Goal: Task Accomplishment & Management: Use online tool/utility

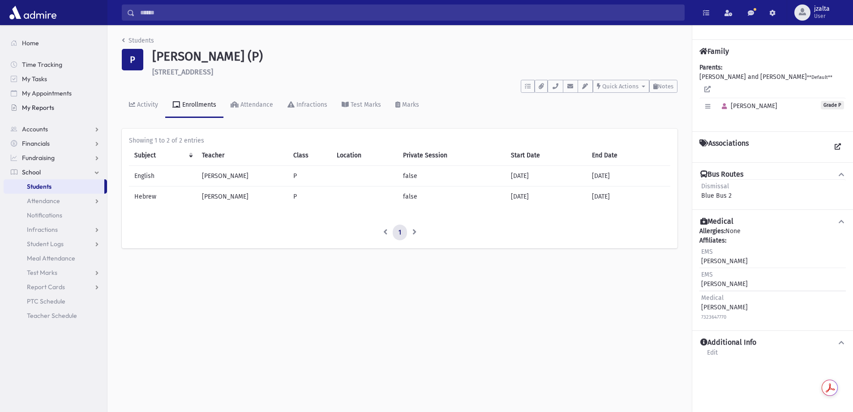
click at [43, 109] on span "My Reports" at bounding box center [38, 107] width 32 height 8
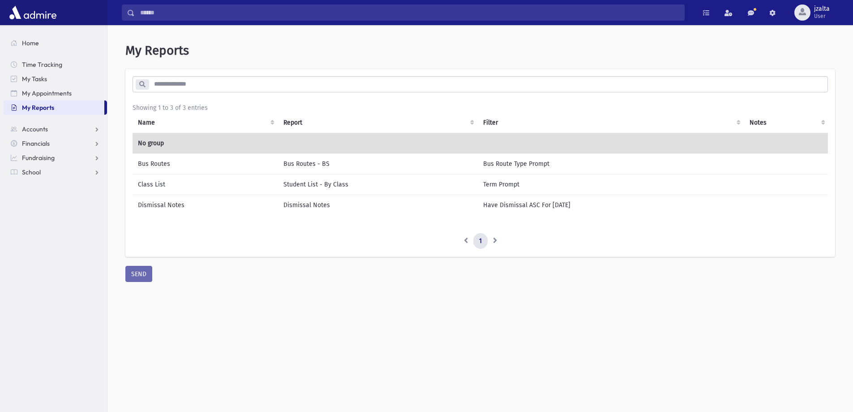
click at [180, 184] on td "Class List" at bounding box center [206, 184] width 146 height 21
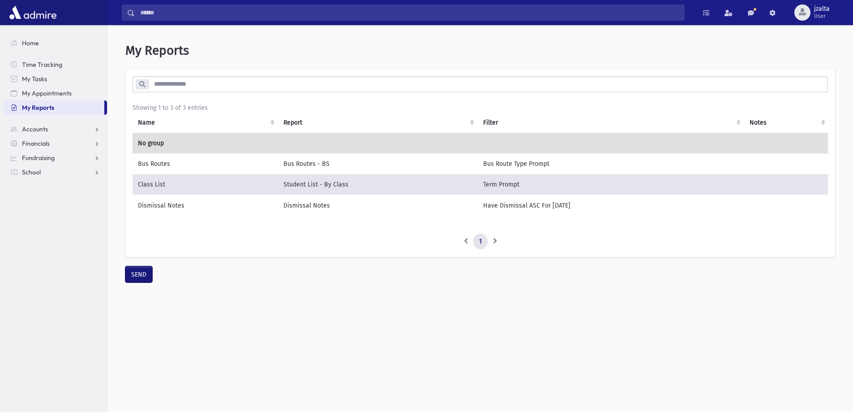
click at [140, 282] on button "SEND" at bounding box center [138, 274] width 27 height 16
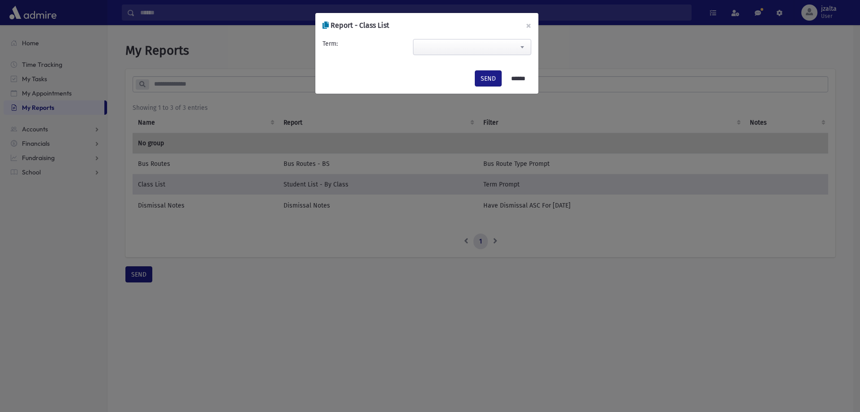
click at [456, 40] on span at bounding box center [472, 47] width 118 height 16
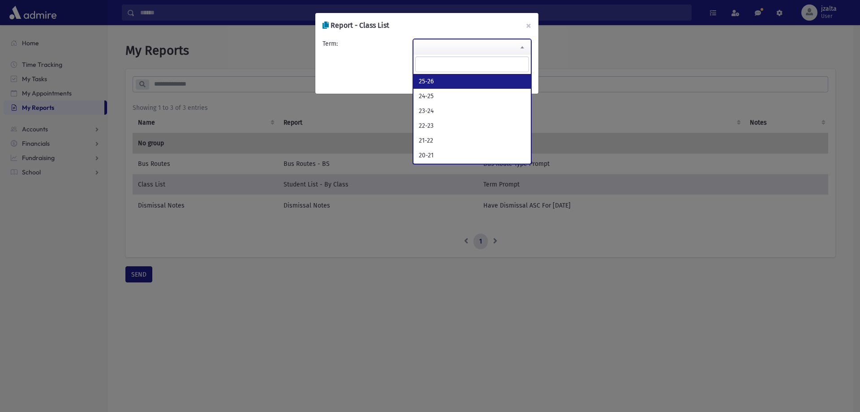
select select "*****"
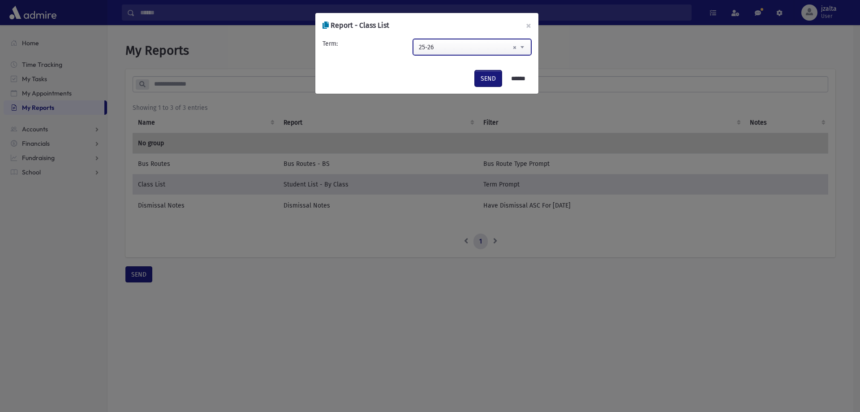
click at [491, 81] on button "SEND" at bounding box center [488, 78] width 27 height 16
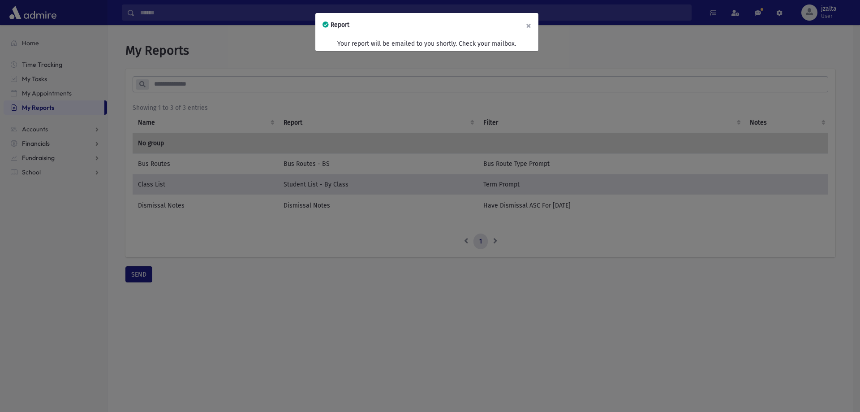
click at [531, 26] on button "×" at bounding box center [529, 25] width 20 height 25
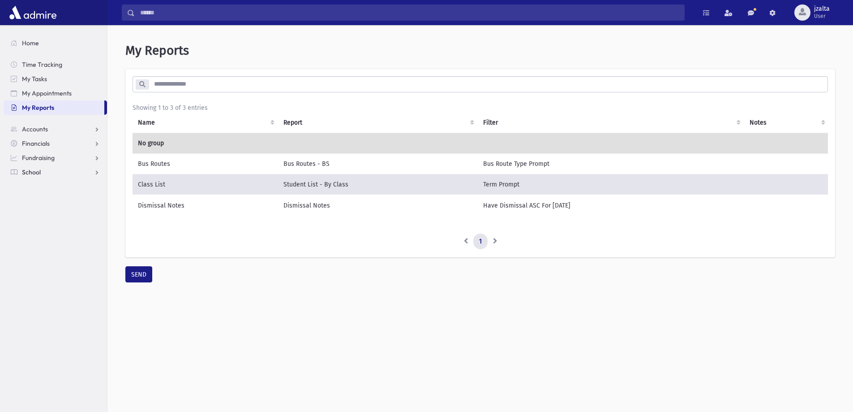
click at [54, 170] on link "School" at bounding box center [55, 172] width 103 height 14
click at [43, 184] on span "Students" at bounding box center [39, 186] width 25 height 8
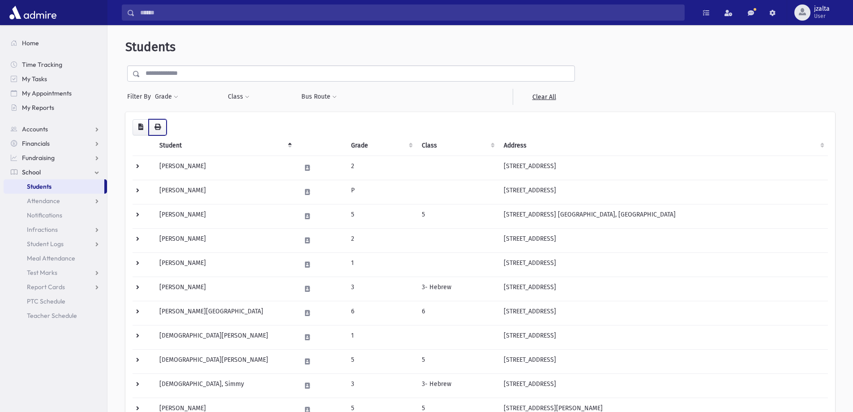
click at [164, 127] on button "button" at bounding box center [158, 127] width 18 height 16
click at [175, 96] on span at bounding box center [176, 96] width 4 height 5
click at [172, 124] on ul at bounding box center [206, 121] width 93 height 13
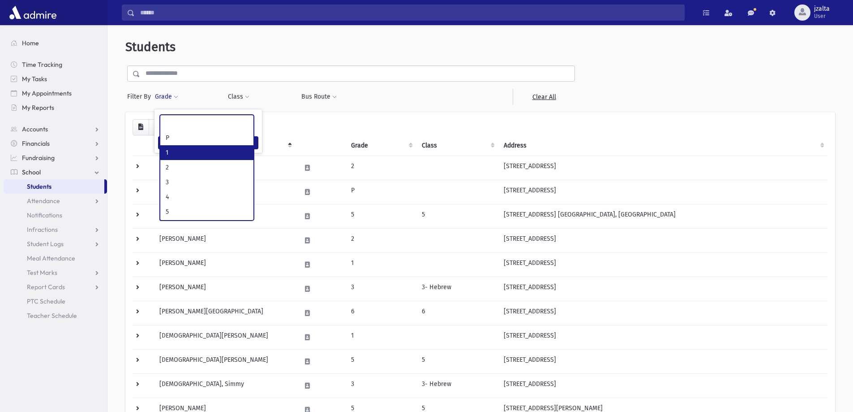
select select "*"
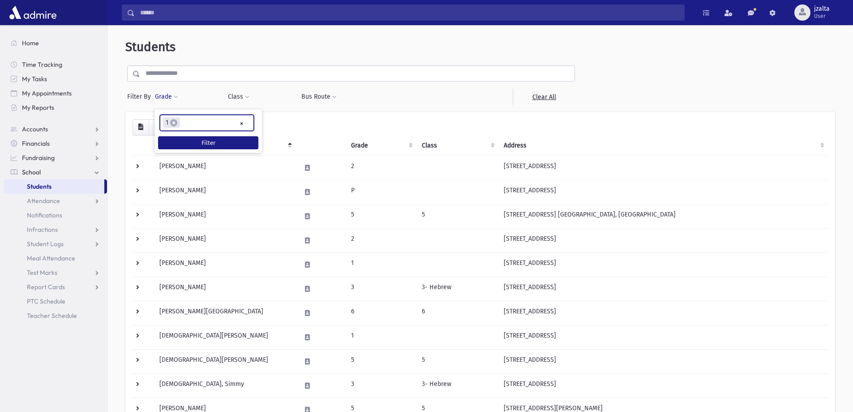
click at [171, 120] on li "× 1" at bounding box center [171, 122] width 17 height 10
click at [174, 121] on span "×" at bounding box center [173, 122] width 7 height 7
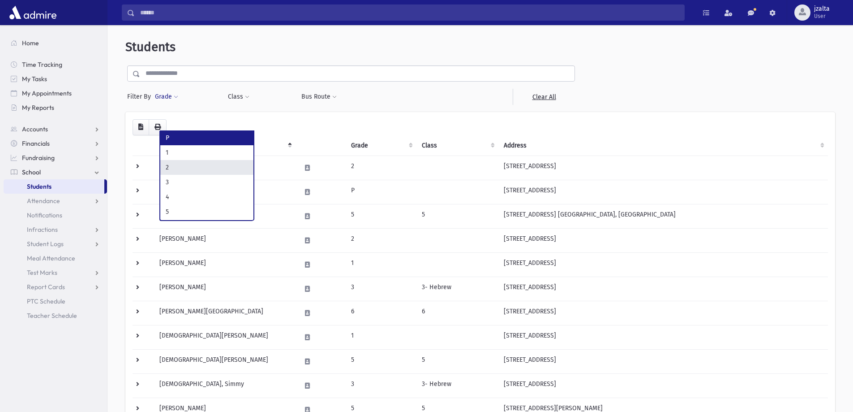
click at [170, 92] on button "Grade" at bounding box center [166, 97] width 24 height 16
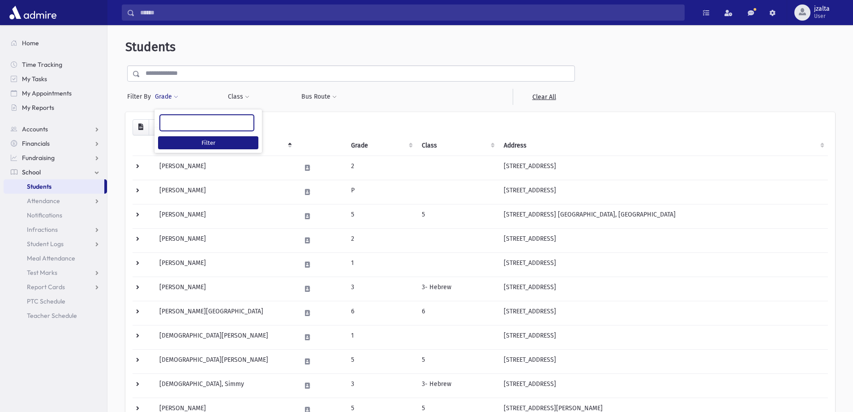
click at [180, 118] on ul at bounding box center [206, 121] width 93 height 13
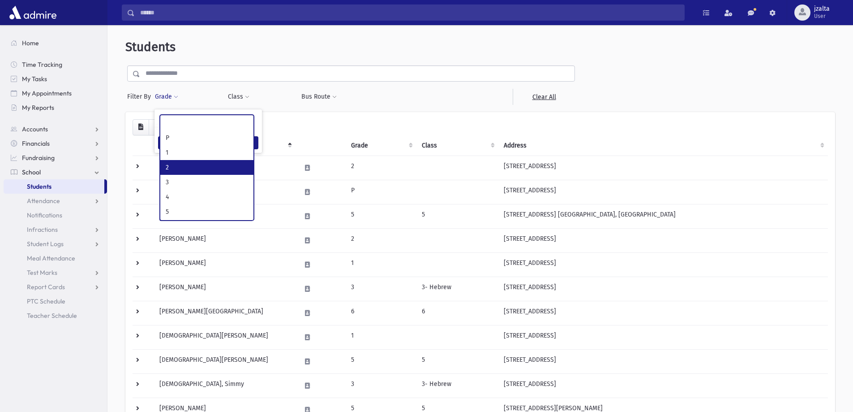
select select "*"
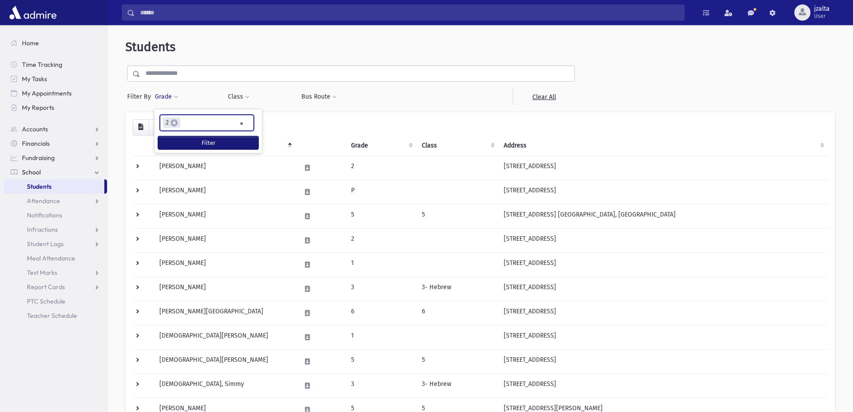
click at [184, 143] on button "Filter" at bounding box center [208, 142] width 100 height 13
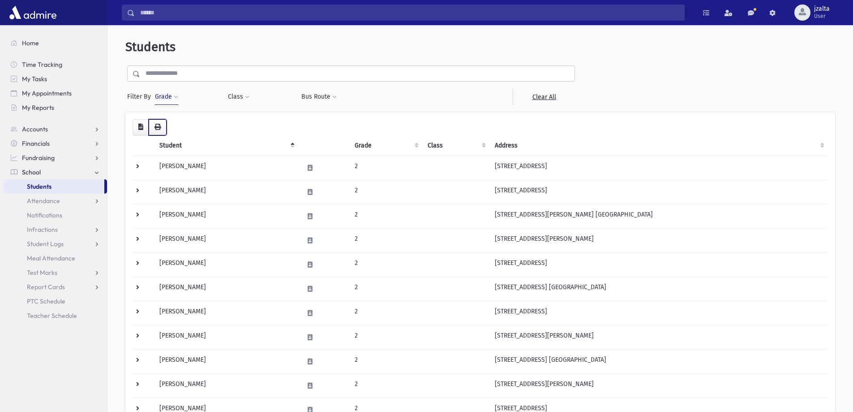
click at [162, 129] on button "button" at bounding box center [158, 127] width 18 height 16
